Goal: Task Accomplishment & Management: Use online tool/utility

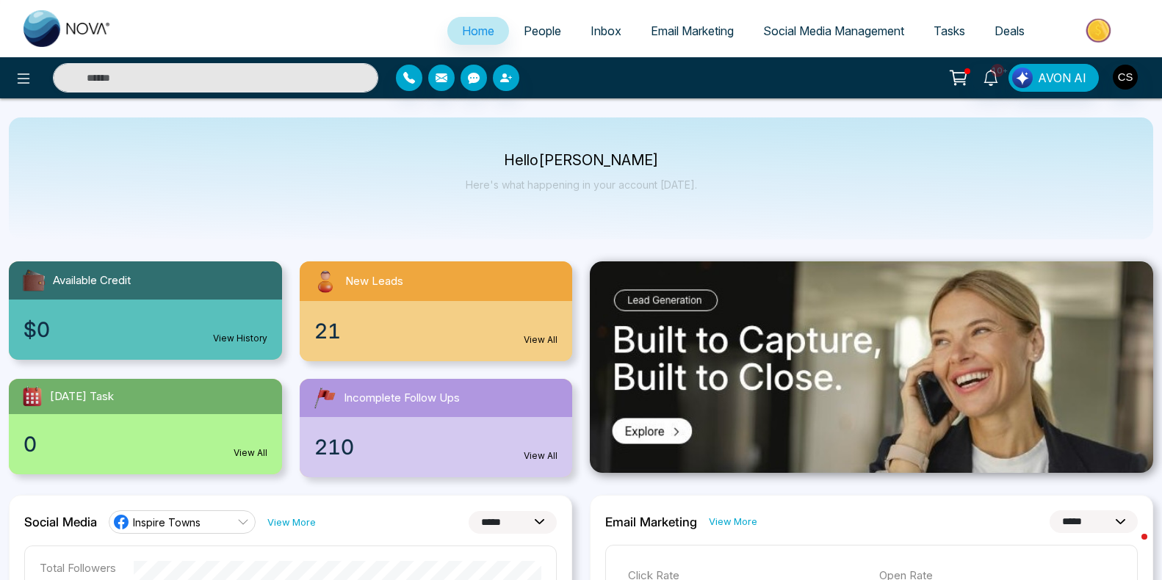
click at [668, 32] on span "Email Marketing" at bounding box center [692, 31] width 83 height 15
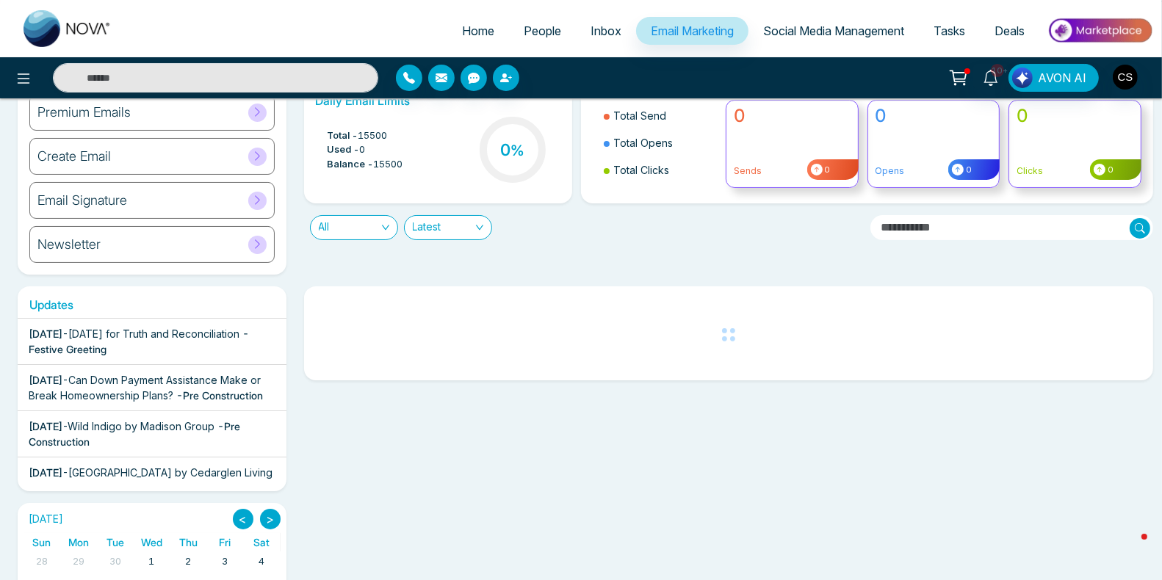
scroll to position [106, 0]
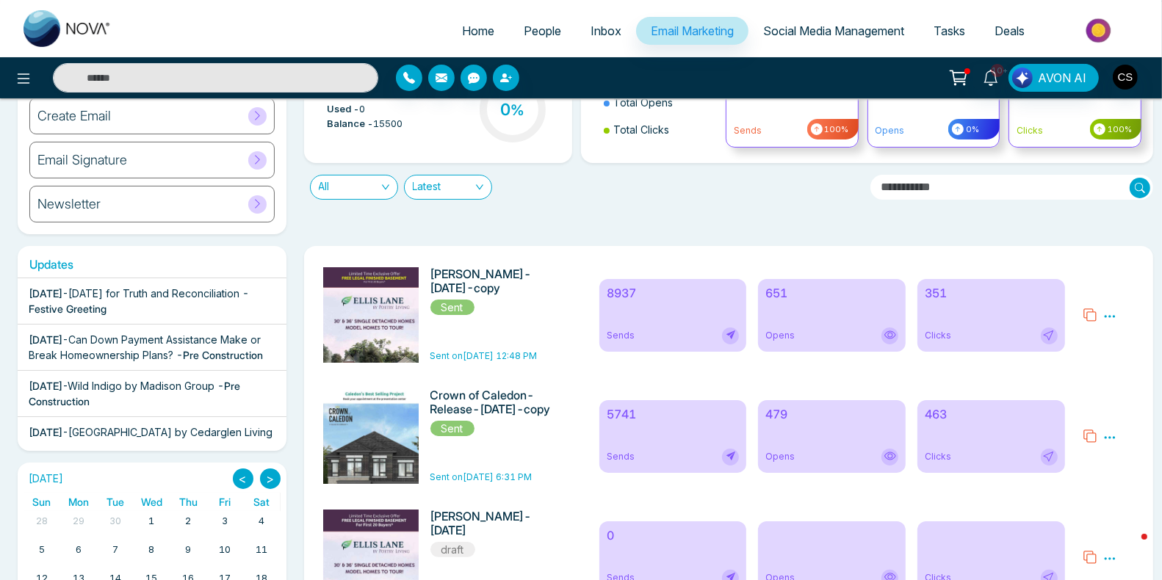
click at [1091, 438] on icon at bounding box center [1090, 436] width 15 height 15
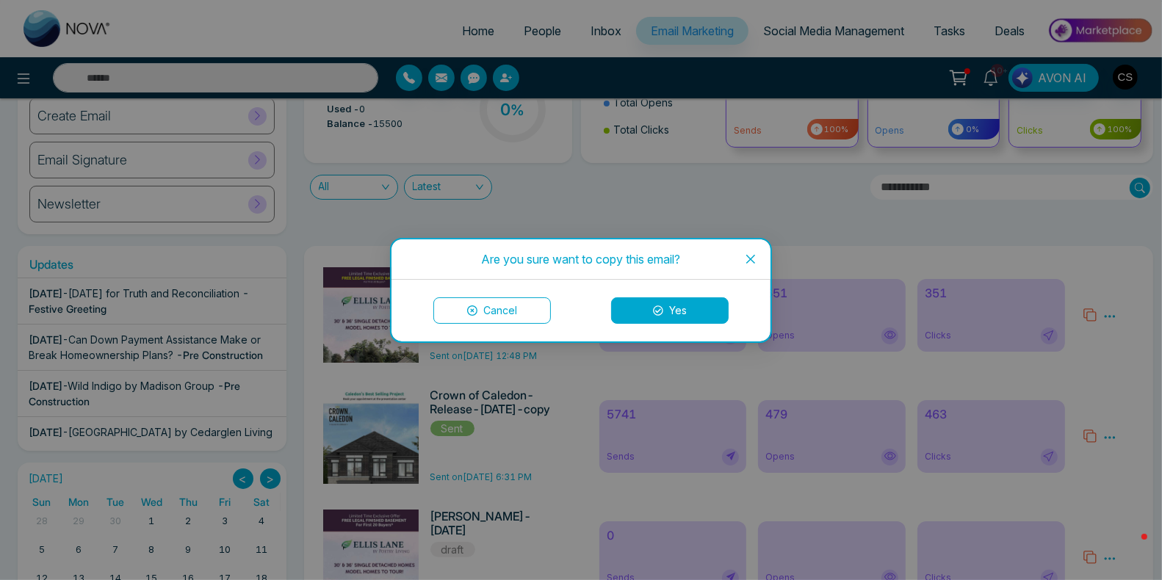
click at [704, 307] on button "Yes" at bounding box center [670, 310] width 118 height 26
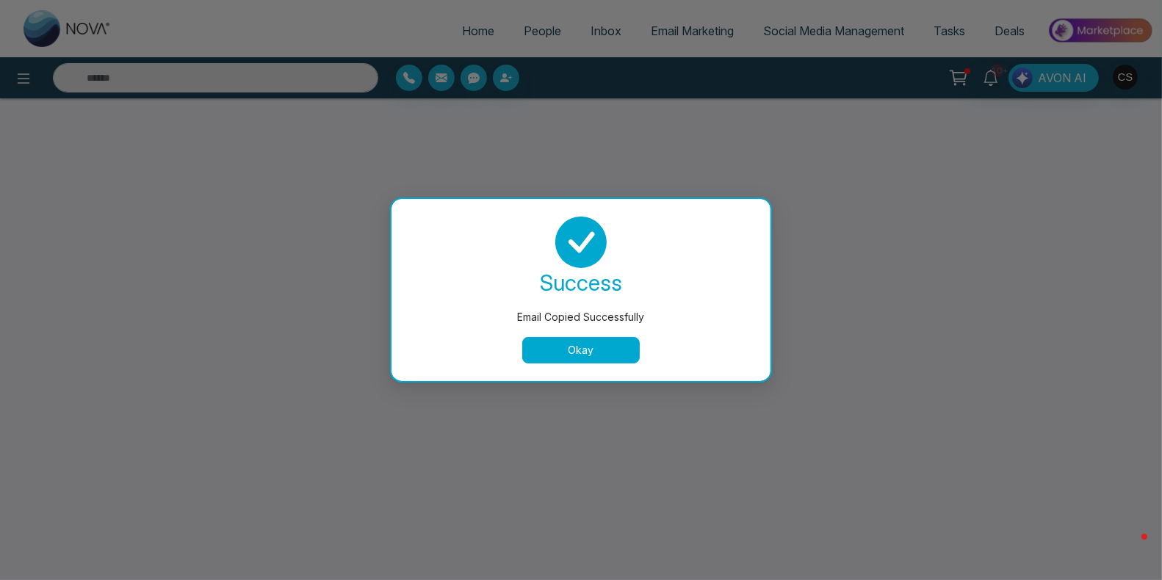
click at [602, 350] on button "Okay" at bounding box center [581, 350] width 118 height 26
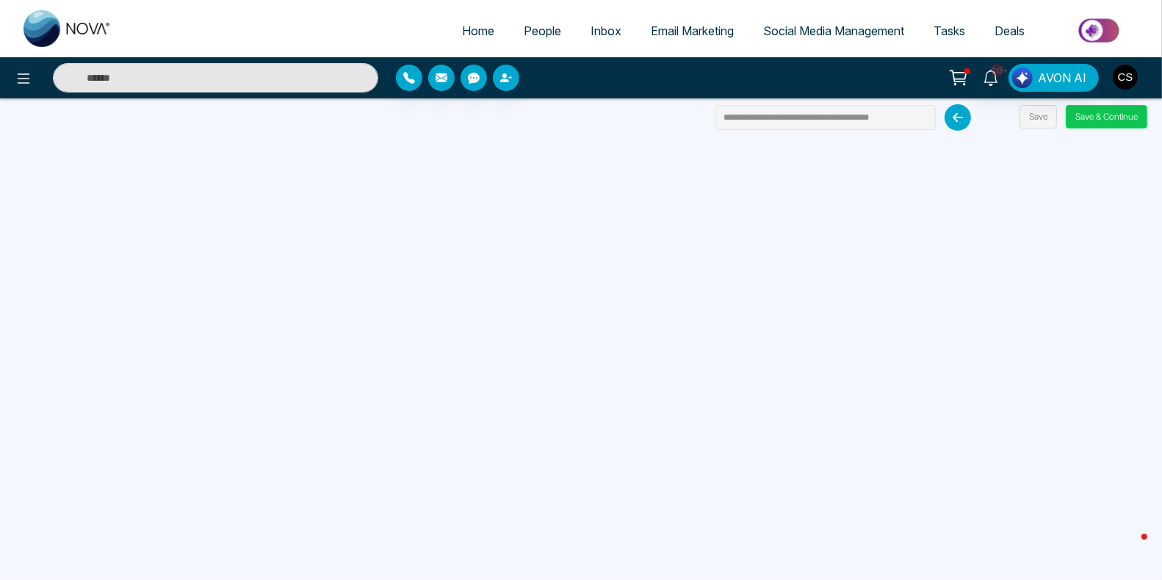
click at [1082, 112] on button "Save & Continue" at bounding box center [1107, 117] width 82 height 24
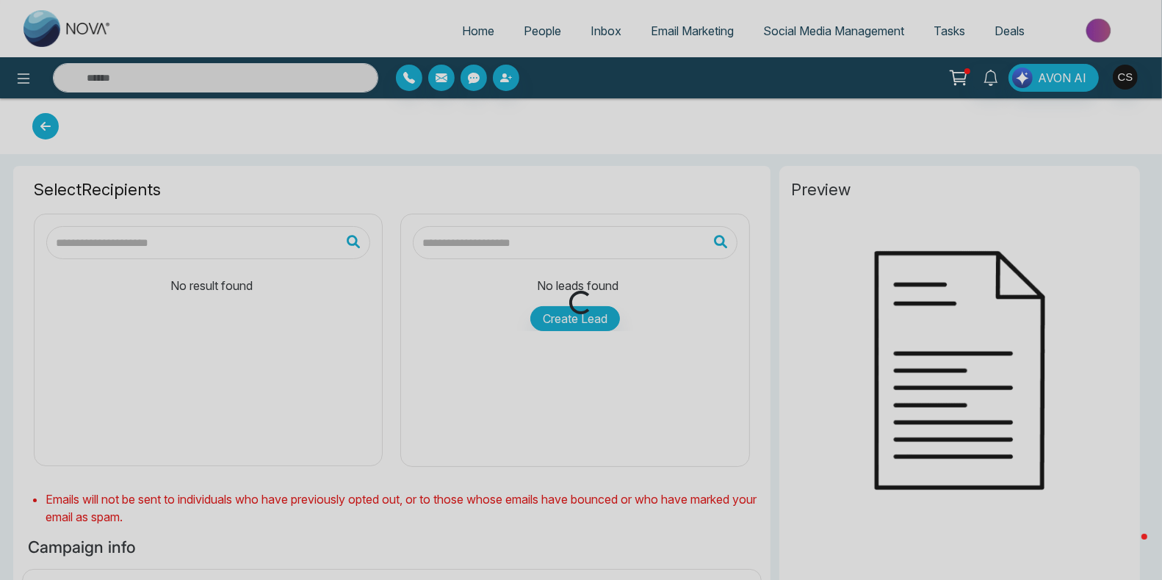
type input "**********"
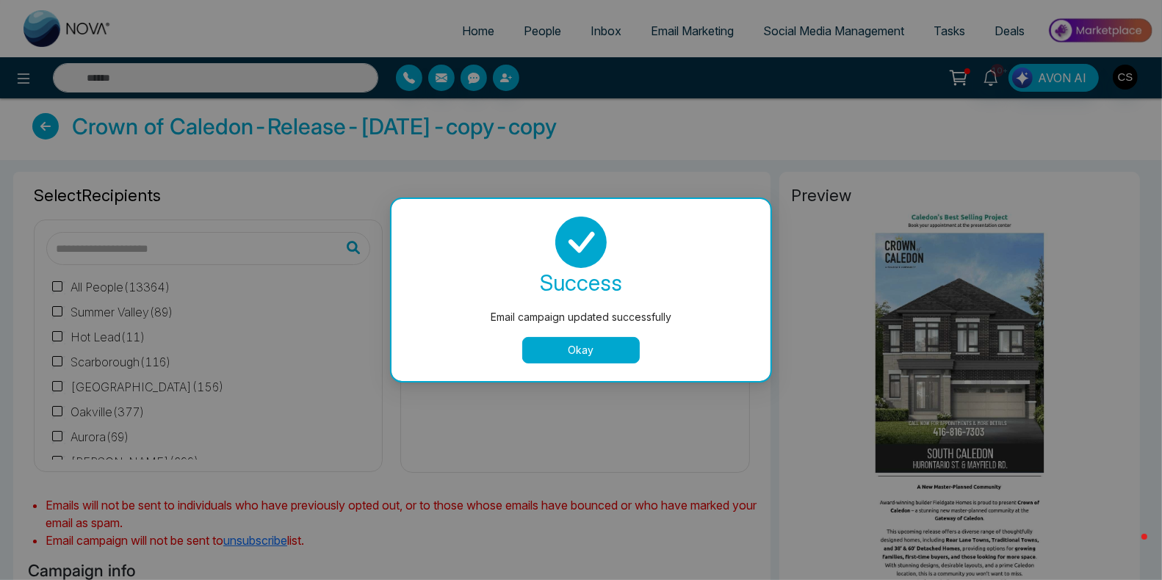
click at [532, 353] on button "Okay" at bounding box center [581, 350] width 118 height 26
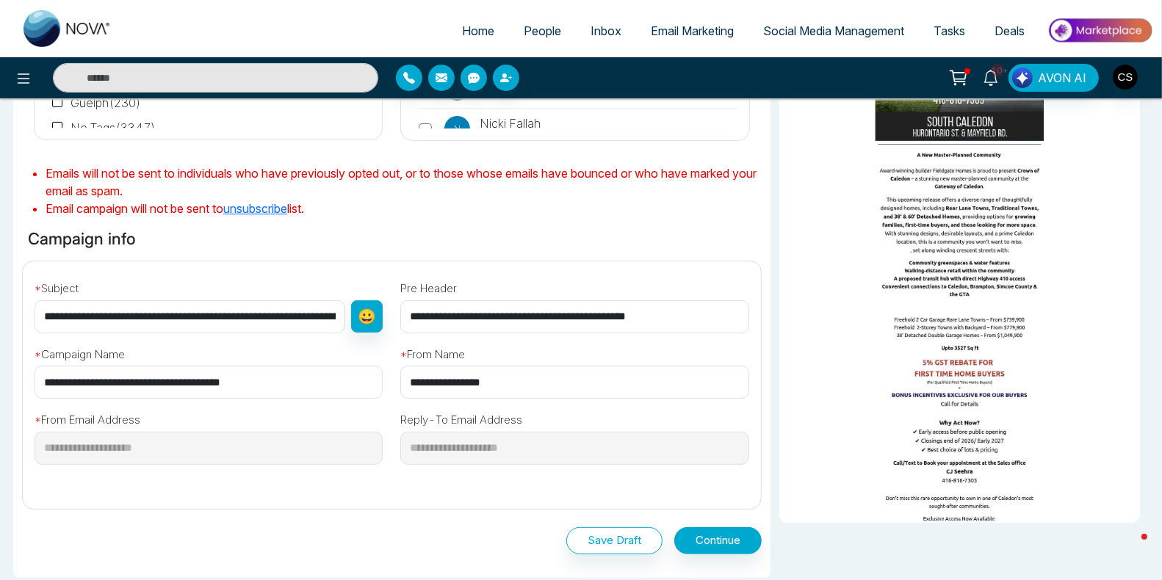
scroll to position [336, 0]
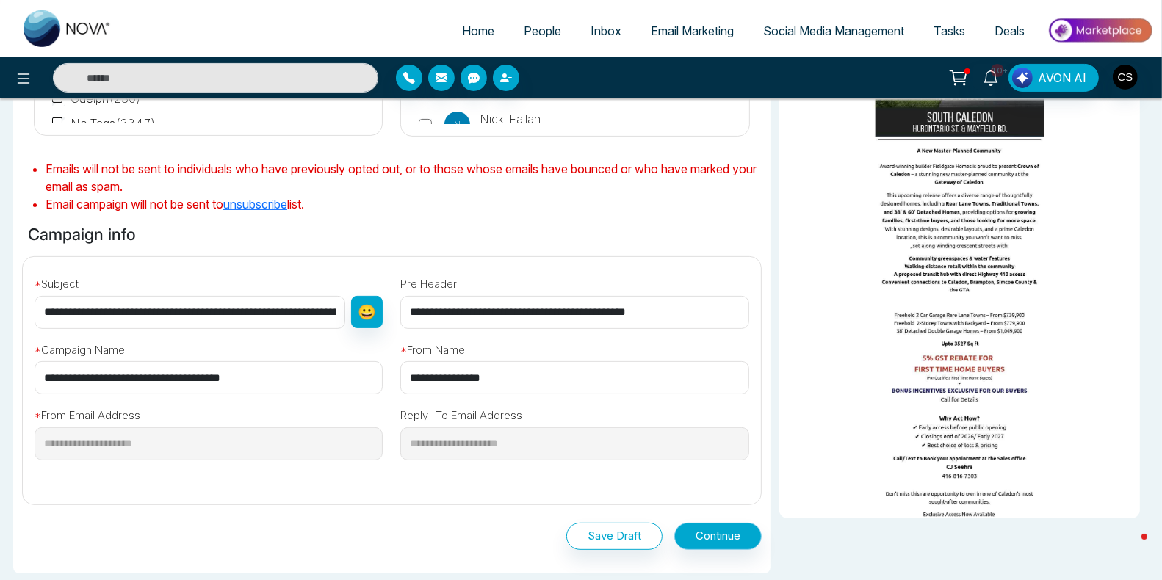
click at [740, 533] on button "Continue" at bounding box center [717, 536] width 87 height 27
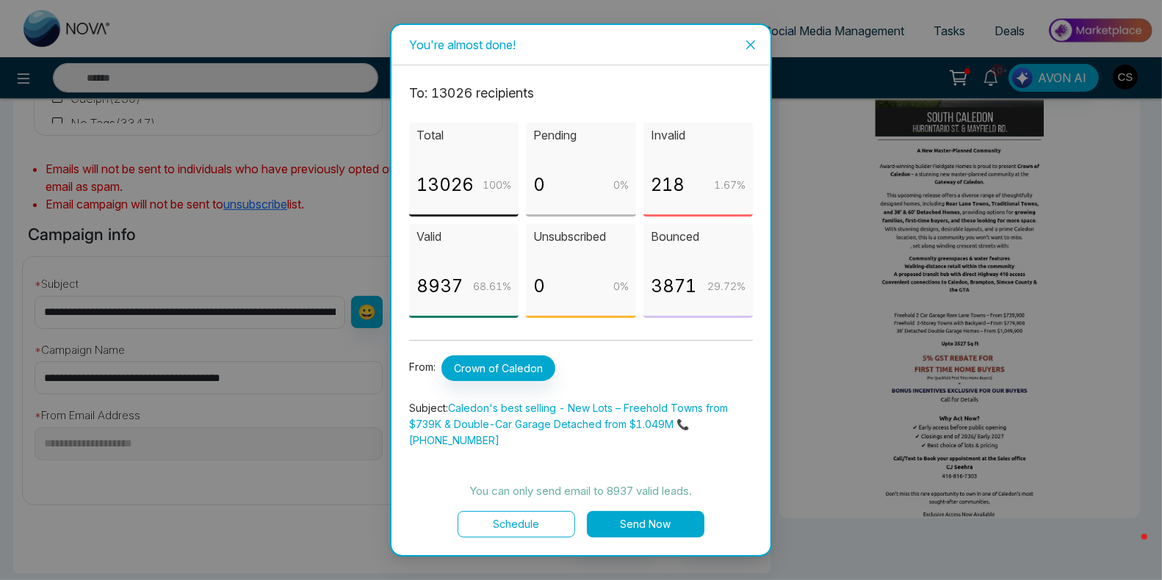
click at [671, 304] on div "3871 29.72 %" at bounding box center [698, 292] width 95 height 40
click at [621, 521] on button "Send Now" at bounding box center [646, 524] width 118 height 26
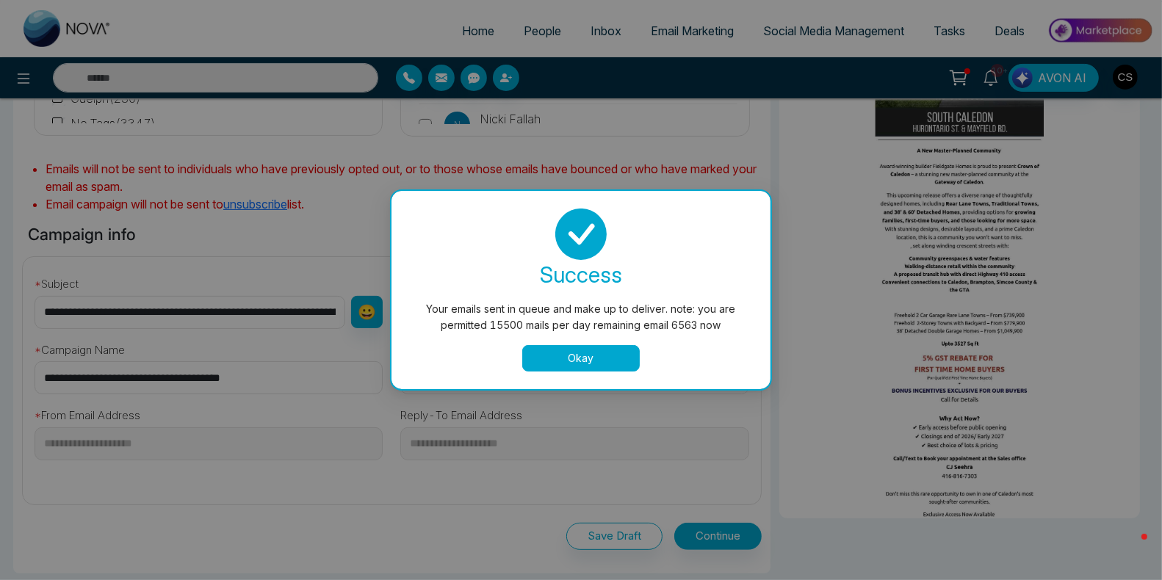
click at [609, 361] on button "Okay" at bounding box center [581, 358] width 118 height 26
